Goal: Information Seeking & Learning: Learn about a topic

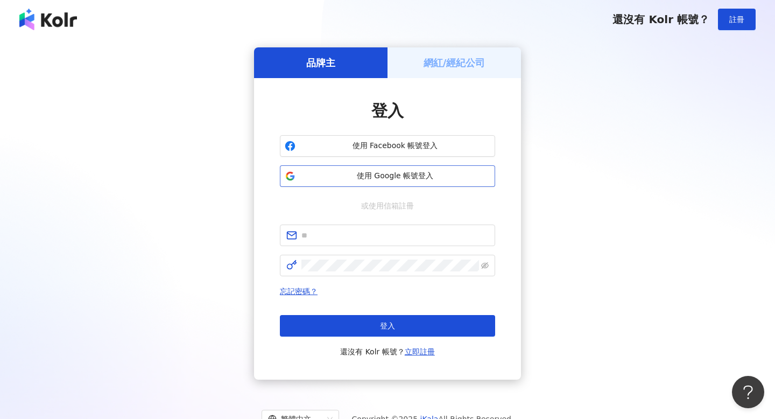
click at [326, 173] on span "使用 Google 帳號登入" at bounding box center [395, 176] width 190 height 11
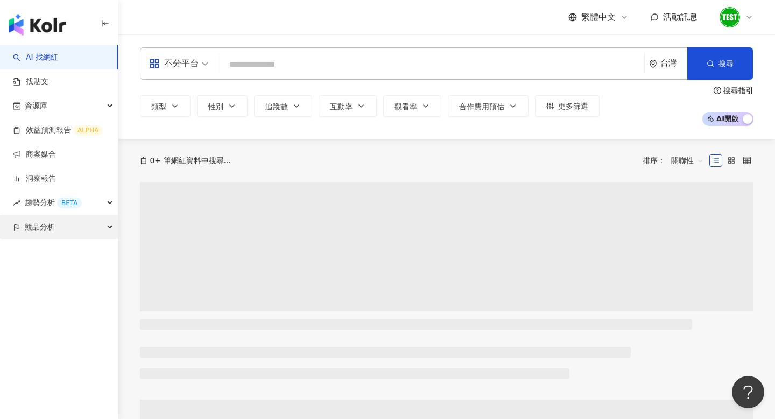
click at [83, 225] on div "競品分析" at bounding box center [59, 227] width 118 height 24
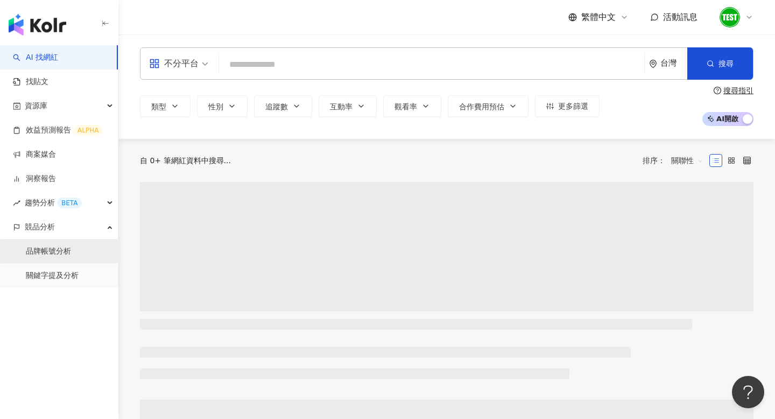
click at [60, 254] on link "品牌帳號分析" at bounding box center [48, 251] width 45 height 11
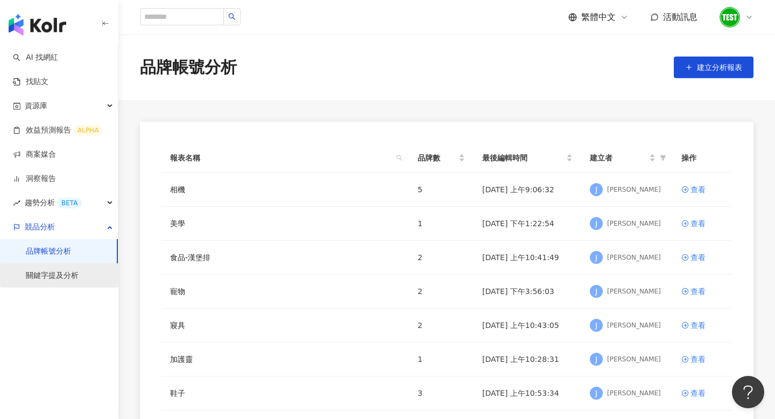
click at [65, 280] on link "關鍵字提及分析" at bounding box center [52, 275] width 53 height 11
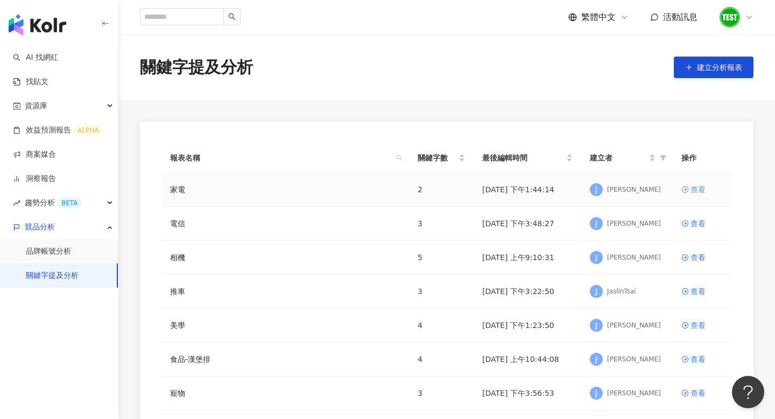
click at [689, 186] on link "查看" at bounding box center [702, 189] width 42 height 12
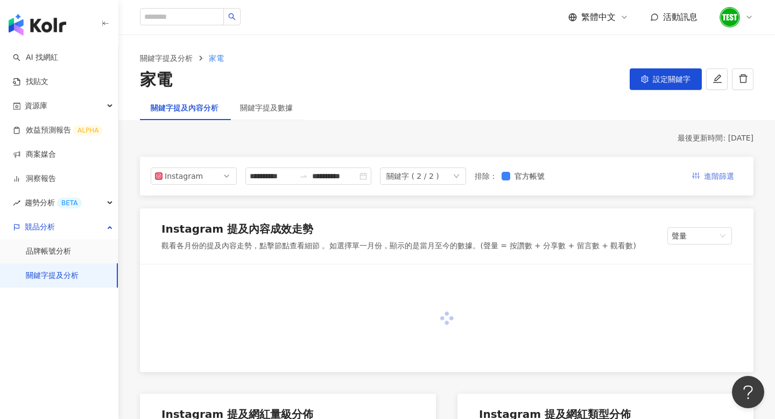
click at [700, 171] on button "進階篩選" at bounding box center [712, 175] width 59 height 17
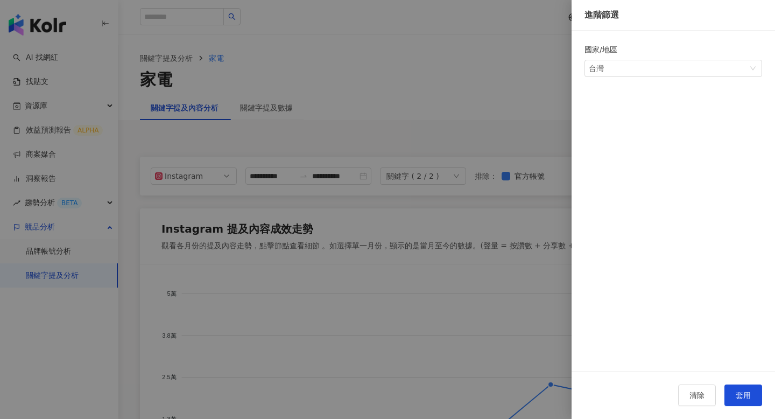
click at [387, 139] on div at bounding box center [387, 209] width 775 height 419
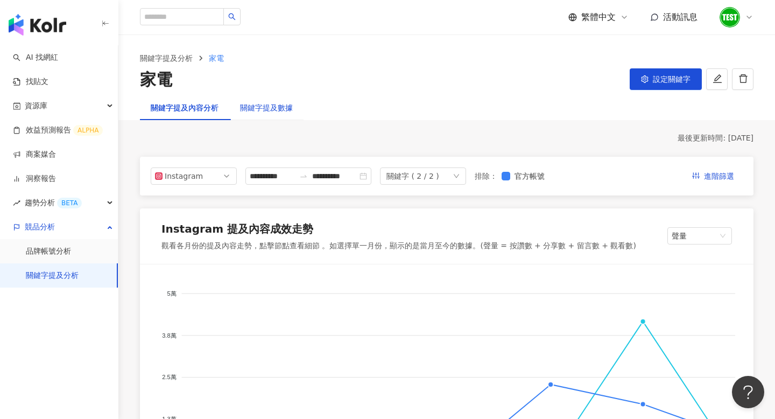
click at [286, 111] on div "關鍵字提及數據" at bounding box center [266, 108] width 53 height 12
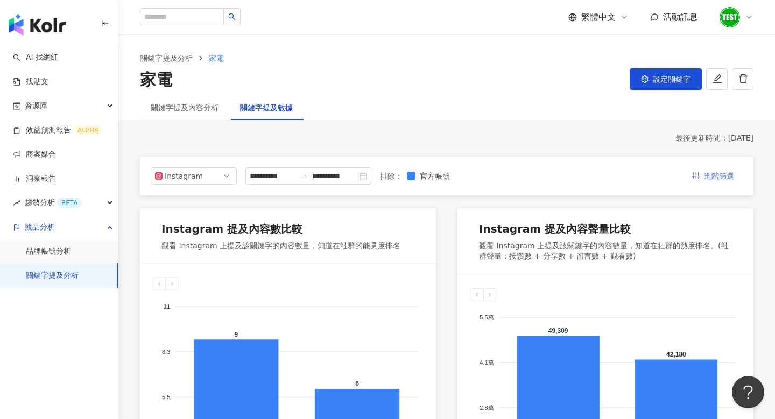
click at [714, 172] on span "進階篩選" at bounding box center [719, 176] width 30 height 17
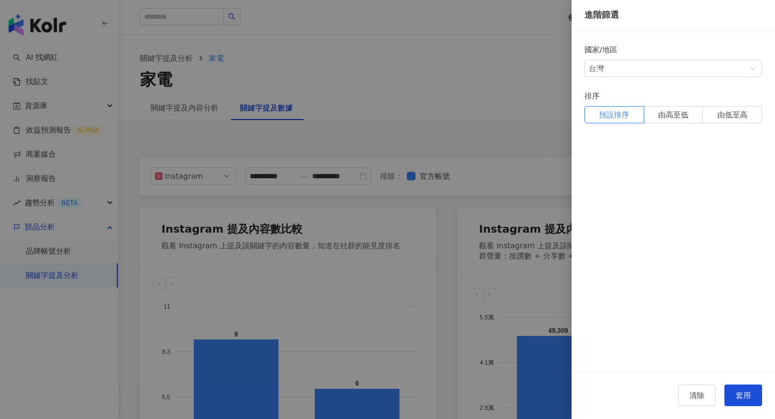
click at [470, 128] on div at bounding box center [387, 209] width 775 height 419
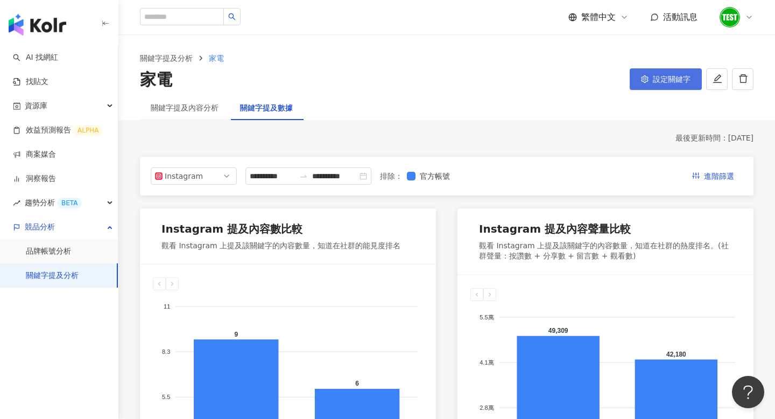
click at [661, 84] on button "設定關鍵字" at bounding box center [665, 79] width 72 height 22
click at [709, 83] on button "button" at bounding box center [717, 79] width 22 height 22
click at [27, 209] on span "趨勢分析 BETA" at bounding box center [53, 202] width 57 height 24
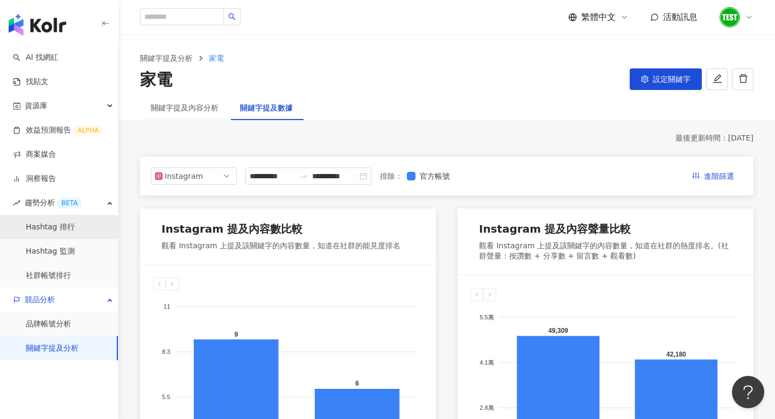
click at [42, 226] on link "Hashtag 排行" at bounding box center [50, 227] width 49 height 11
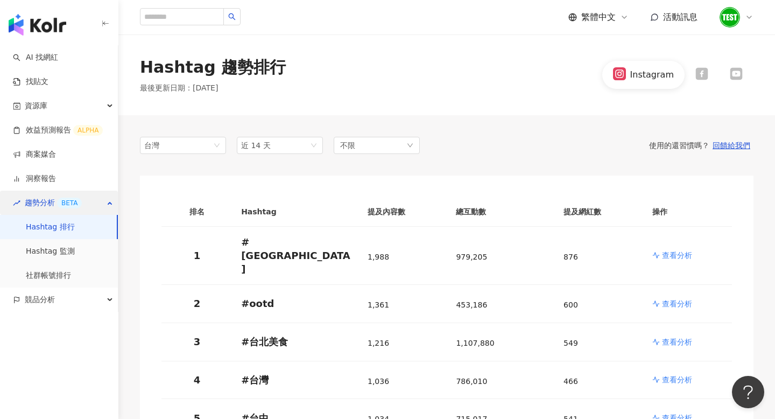
click at [43, 206] on span "趨勢分析 BETA" at bounding box center [53, 202] width 57 height 24
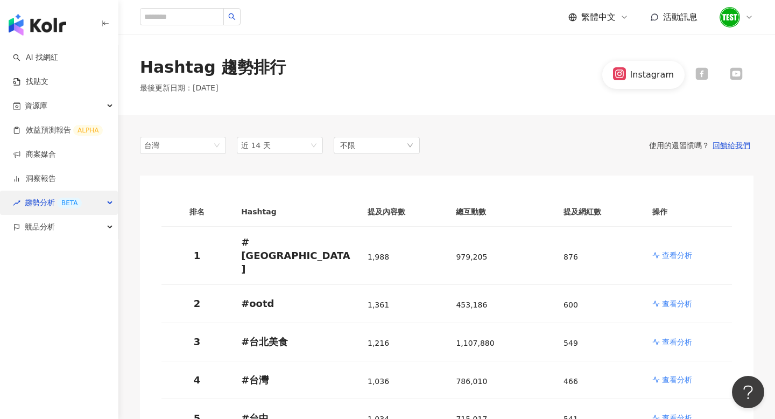
click at [43, 206] on span "趨勢分析 BETA" at bounding box center [53, 202] width 57 height 24
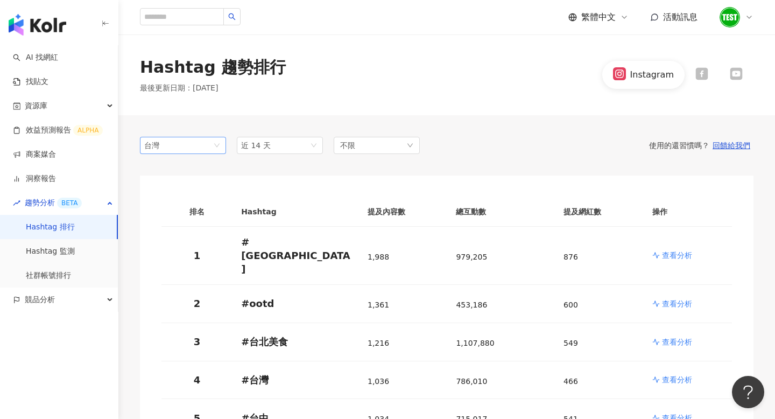
click at [209, 147] on span "台灣" at bounding box center [182, 145] width 77 height 16
click at [706, 73] on icon at bounding box center [701, 74] width 12 height 12
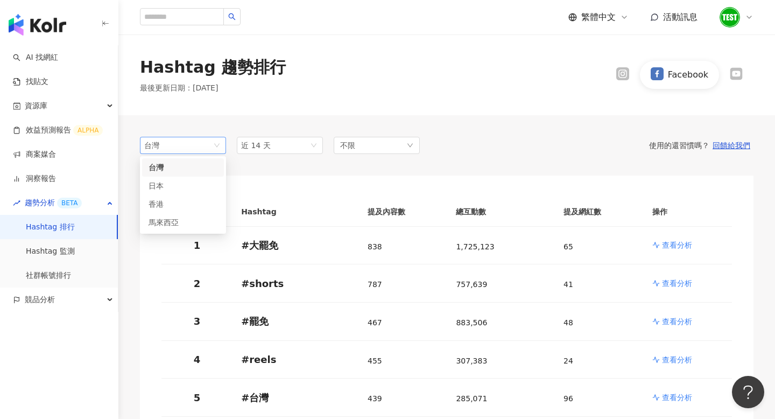
click at [194, 149] on span "台灣" at bounding box center [182, 145] width 77 height 16
click at [194, 148] on span "台灣" at bounding box center [182, 145] width 77 height 16
click at [737, 83] on div "Facebook" at bounding box center [679, 74] width 148 height 27
click at [735, 70] on icon at bounding box center [736, 74] width 12 height 12
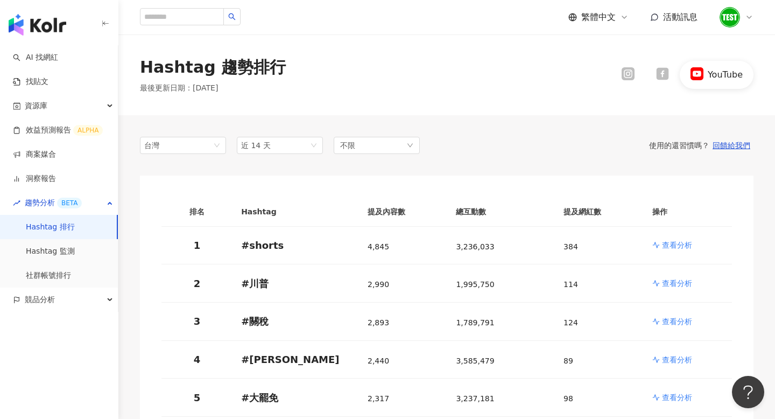
click at [190, 146] on span "台灣" at bounding box center [182, 145] width 77 height 16
click at [61, 252] on link "Hashtag 監測" at bounding box center [50, 251] width 49 height 11
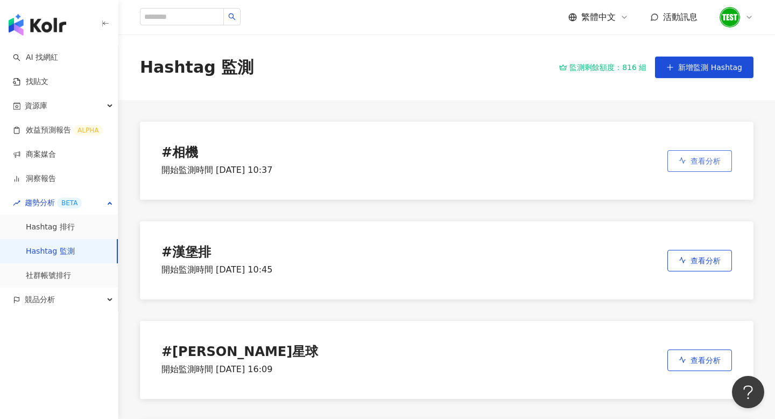
click at [690, 157] on span "查看分析" at bounding box center [705, 161] width 30 height 9
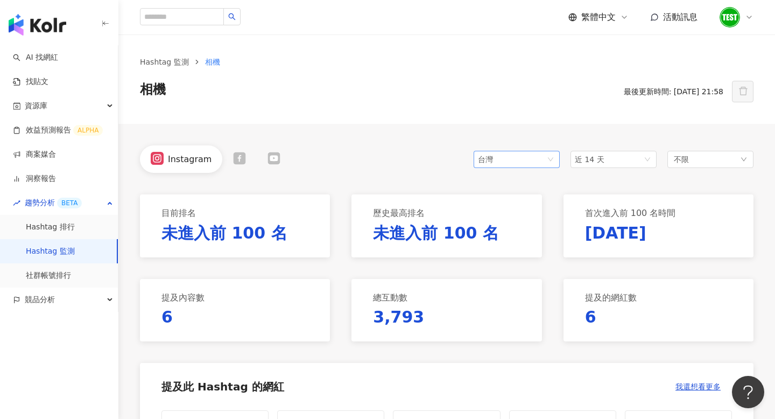
click at [513, 161] on span "台灣" at bounding box center [516, 159] width 77 height 16
click at [58, 222] on link "Hashtag 排行" at bounding box center [50, 227] width 49 height 11
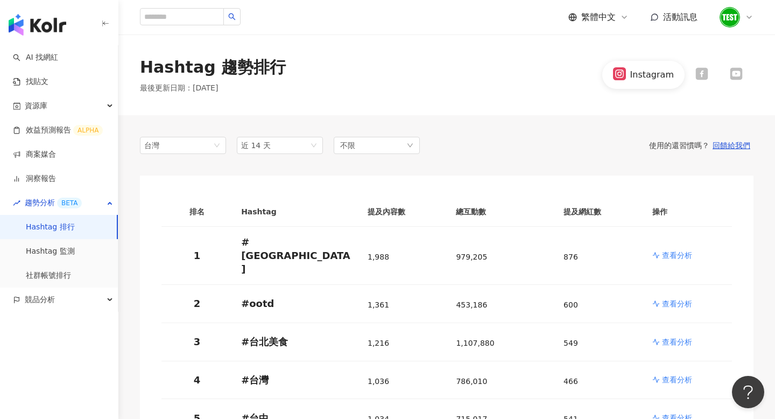
click at [277, 70] on div "Hashtag 趨勢排行 最後更新日期 ： [DATE] Instagram" at bounding box center [446, 75] width 656 height 38
drag, startPoint x: 275, startPoint y: 67, endPoint x: 127, endPoint y: 66, distance: 148.5
click at [127, 66] on div "Hashtag 趨勢排行 最後更新日期 ： [DATE] Instagram" at bounding box center [446, 75] width 656 height 38
copy div "Hashtag 趨勢排行"
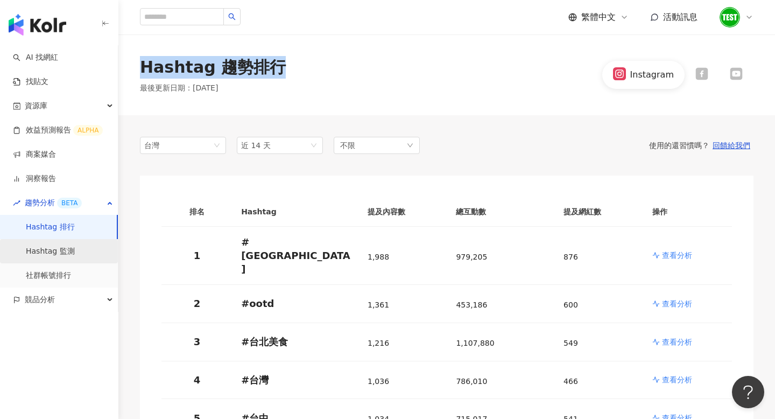
click at [71, 247] on link "Hashtag 監測" at bounding box center [50, 251] width 49 height 11
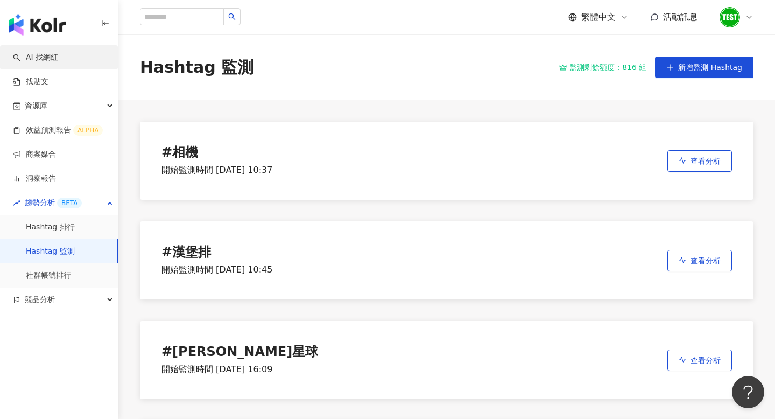
click at [49, 61] on link "AI 找網紅" at bounding box center [35, 57] width 45 height 11
